Goal: Contribute content: Contribute content

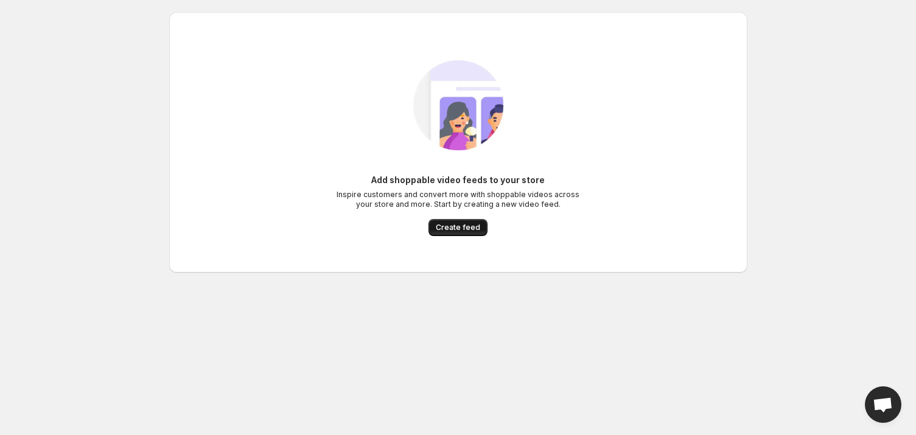
click at [477, 226] on span "Create feed" at bounding box center [458, 228] width 44 height 10
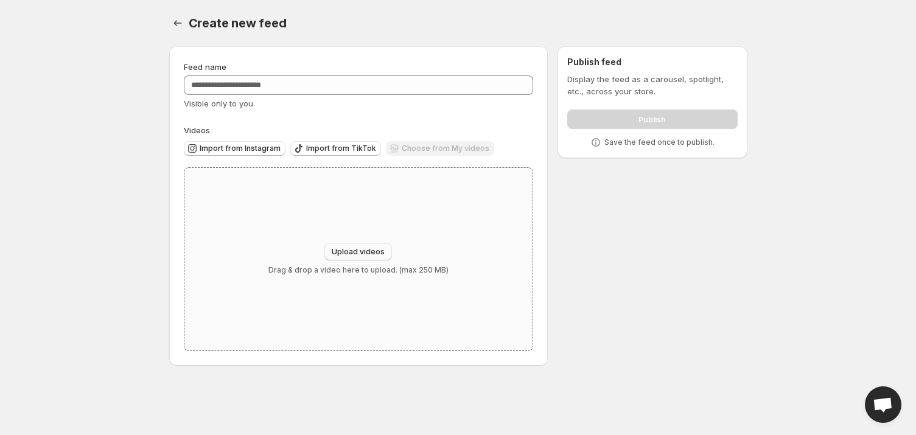
click at [368, 253] on span "Upload videos" at bounding box center [358, 252] width 53 height 10
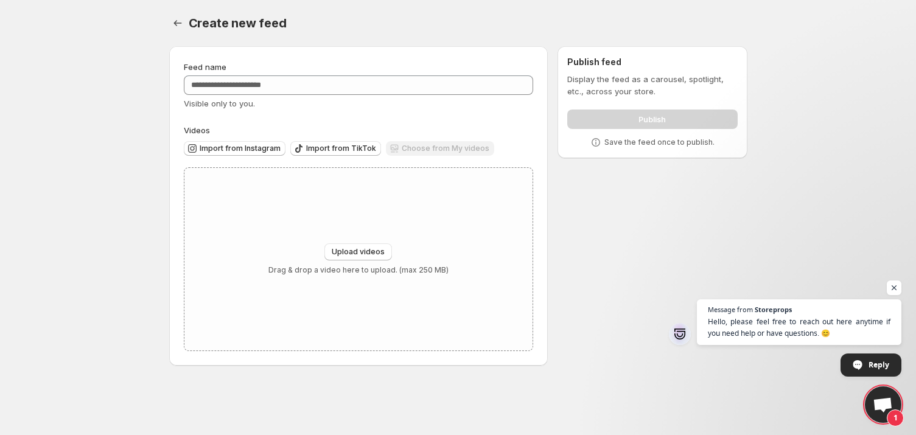
click at [435, 150] on div "Choose from My videos" at bounding box center [440, 149] width 108 height 16
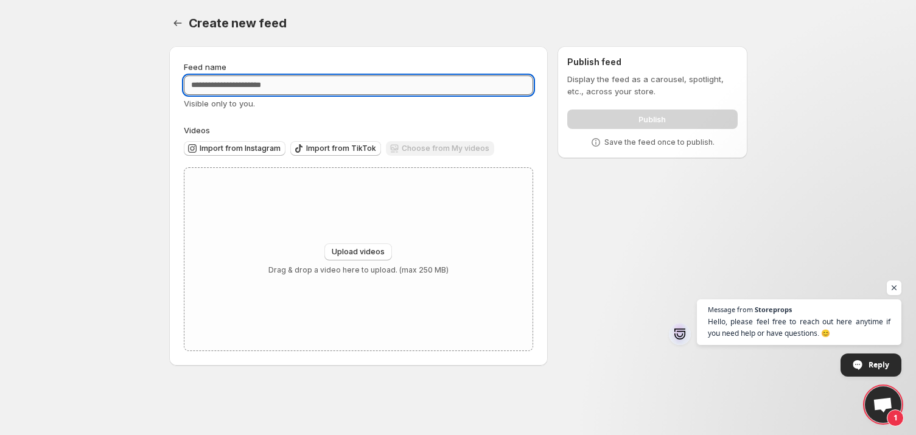
click at [384, 85] on input "Feed name" at bounding box center [359, 84] width 350 height 19
type input "**********"
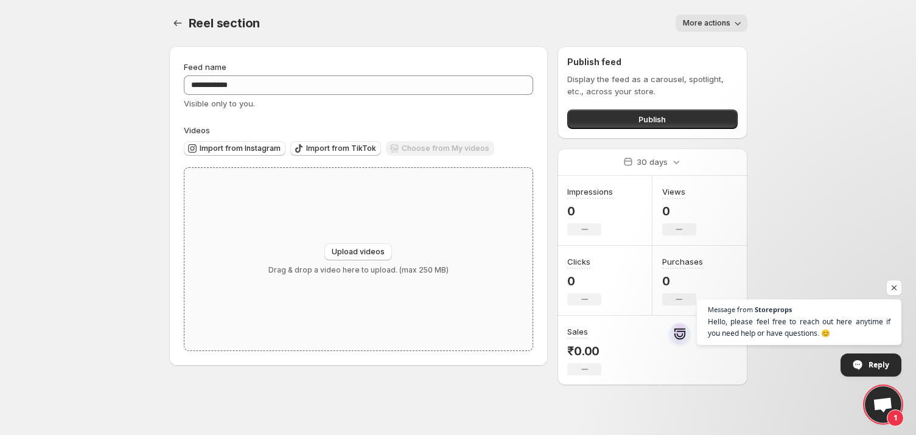
click at [385, 242] on div "Upload videos Drag & drop a video here to upload. (max 250 MB)" at bounding box center [358, 259] width 349 height 183
type input "**********"
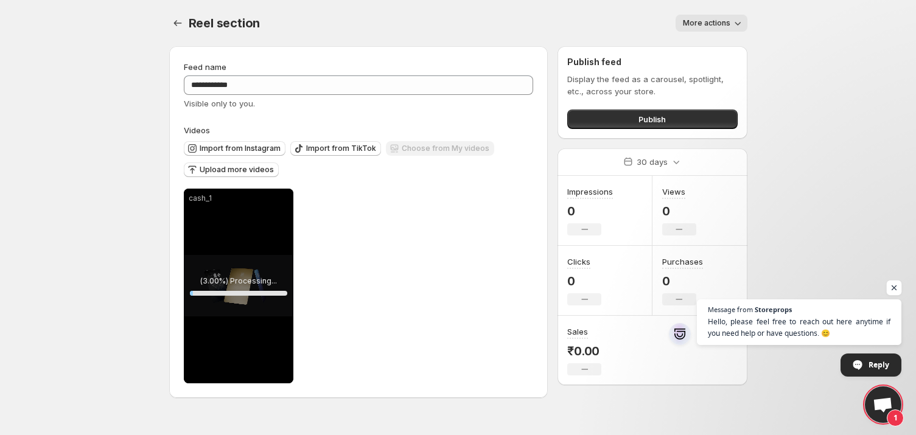
click at [892, 290] on span "Open chat" at bounding box center [894, 288] width 15 height 15
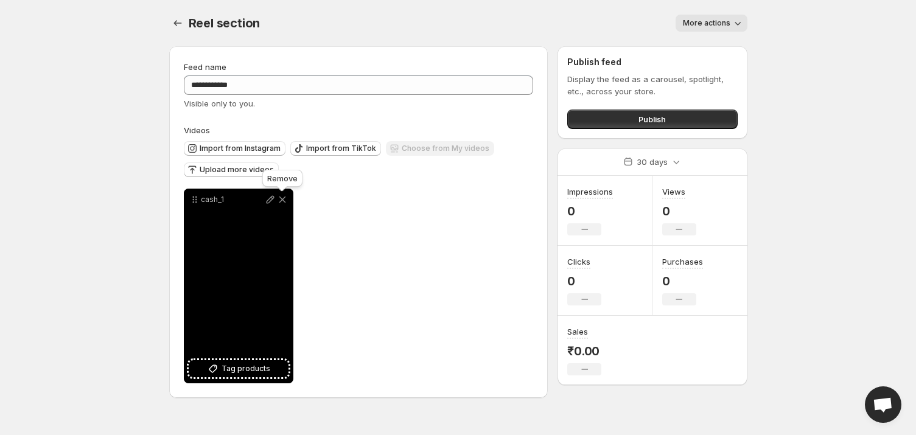
click at [284, 200] on icon at bounding box center [282, 200] width 12 height 12
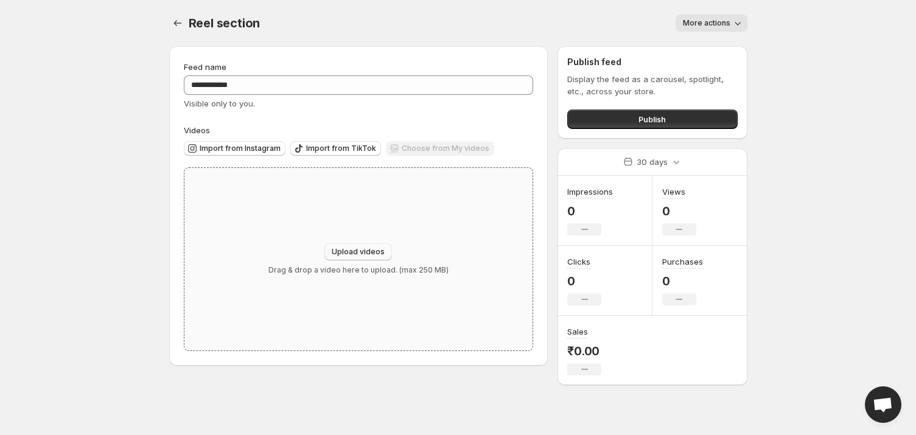
click at [354, 248] on span "Upload videos" at bounding box center [358, 252] width 53 height 10
type input "**********"
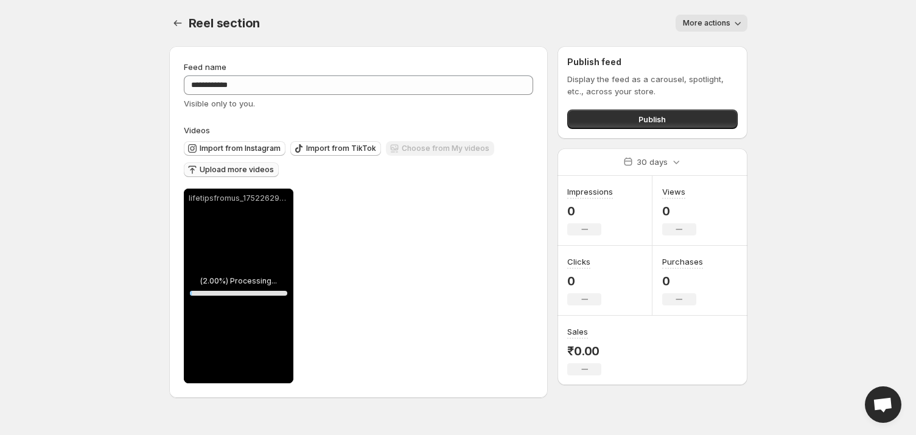
click at [211, 165] on span "Upload more videos" at bounding box center [237, 170] width 74 height 10
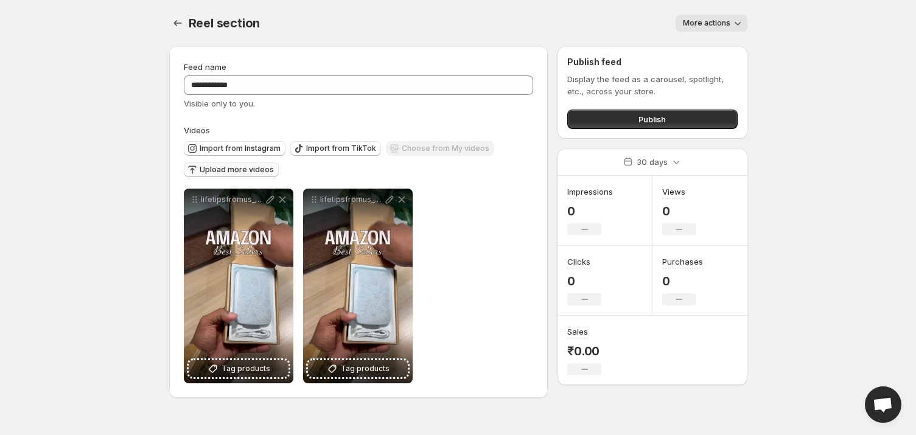
click at [236, 174] on span "Upload more videos" at bounding box center [237, 170] width 74 height 10
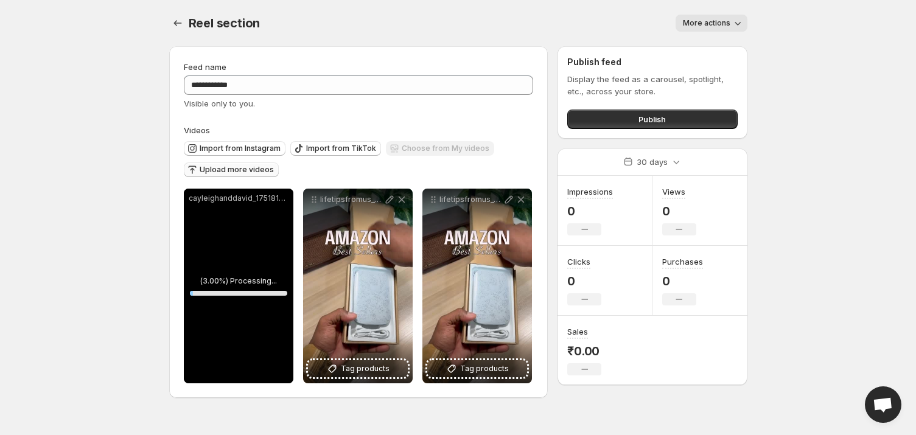
click at [245, 169] on span "Upload more videos" at bounding box center [237, 170] width 74 height 10
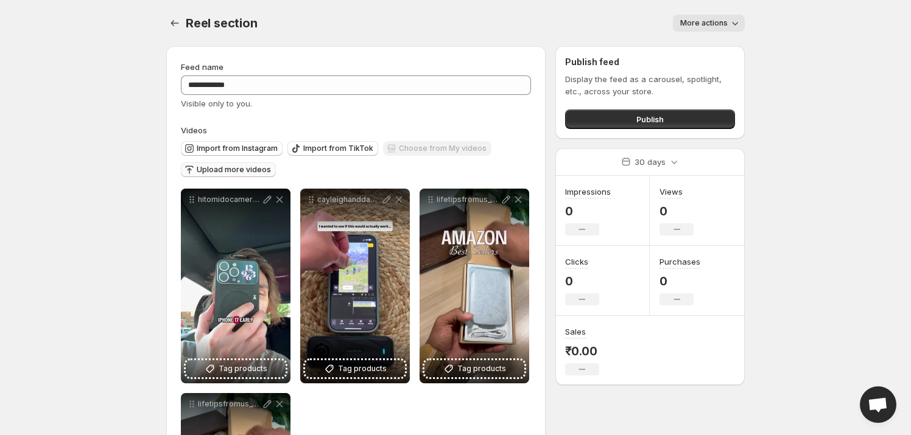
click at [231, 166] on span "Upload more videos" at bounding box center [234, 170] width 74 height 10
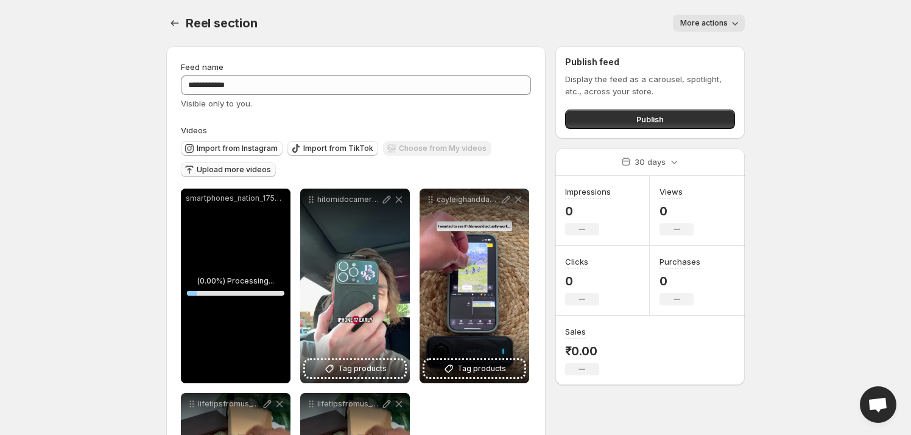
click at [234, 172] on span "Upload more videos" at bounding box center [234, 170] width 74 height 10
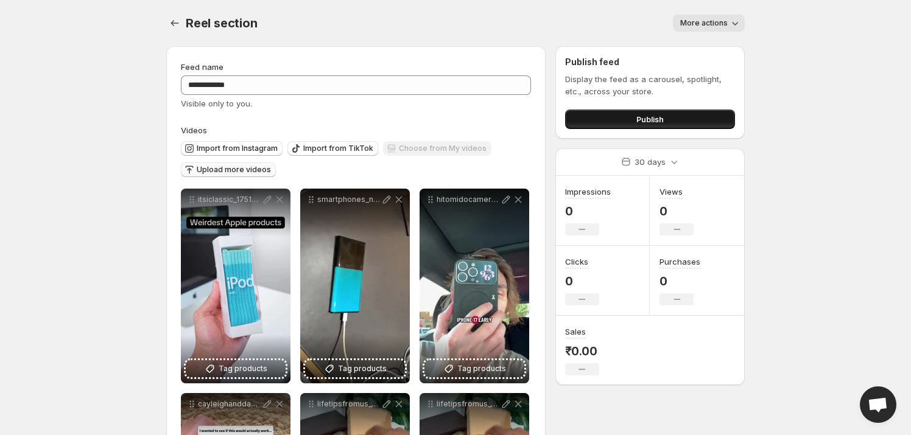
click at [725, 121] on button "Publish" at bounding box center [650, 119] width 170 height 19
click at [701, 124] on button "Publish" at bounding box center [650, 119] width 170 height 19
click at [657, 117] on span "Publish" at bounding box center [649, 119] width 27 height 12
click at [645, 125] on button "Publish" at bounding box center [650, 119] width 170 height 19
click at [627, 112] on button "Publish" at bounding box center [650, 119] width 170 height 19
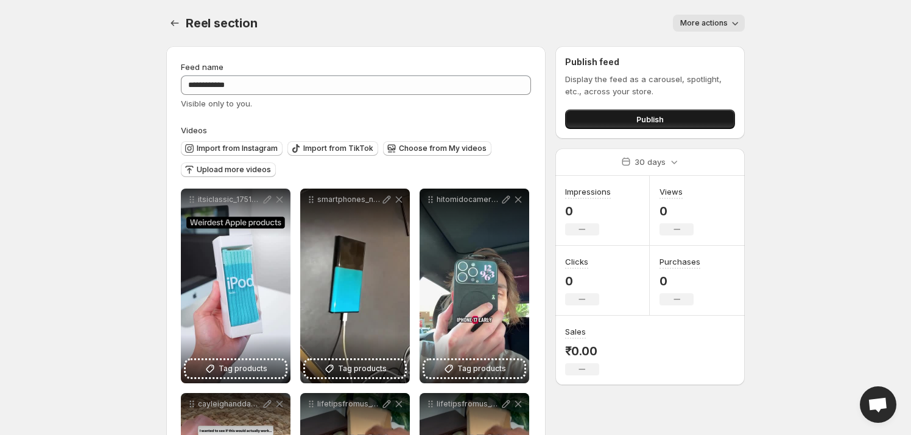
click at [588, 110] on button "Publish" at bounding box center [650, 119] width 170 height 19
